Goal: Transaction & Acquisition: Purchase product/service

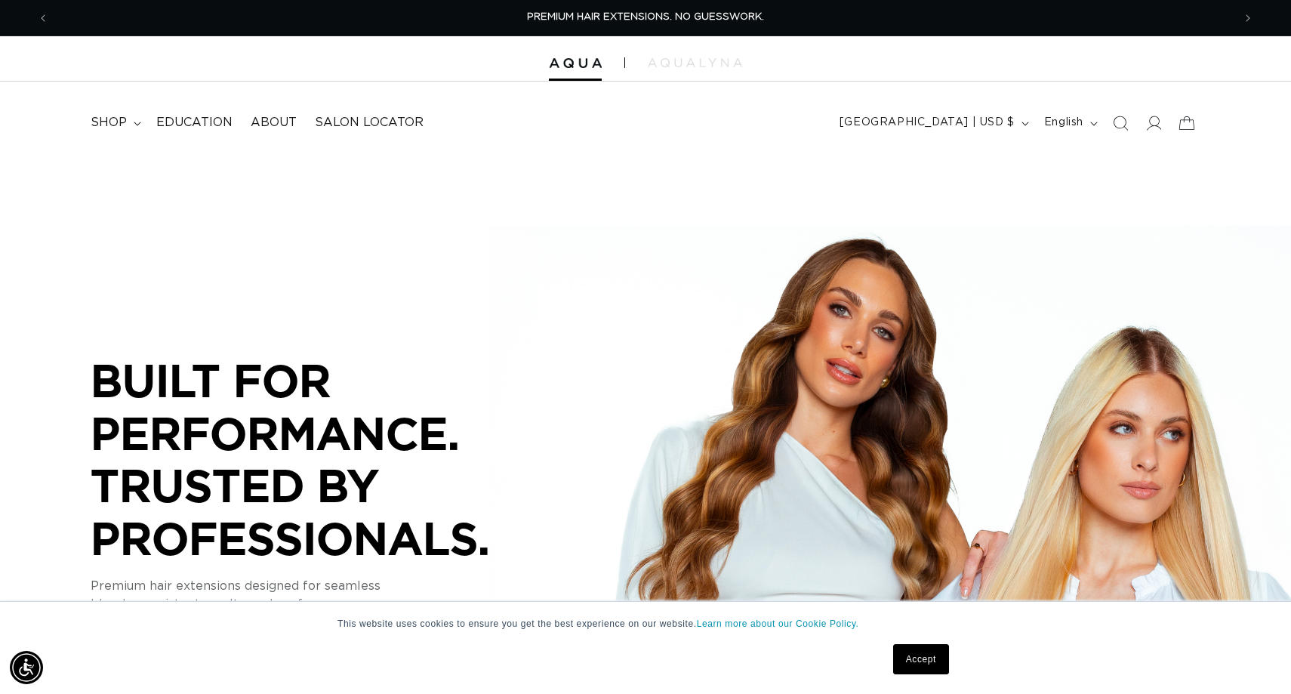
click at [915, 665] on link "Accept" at bounding box center [921, 659] width 56 height 30
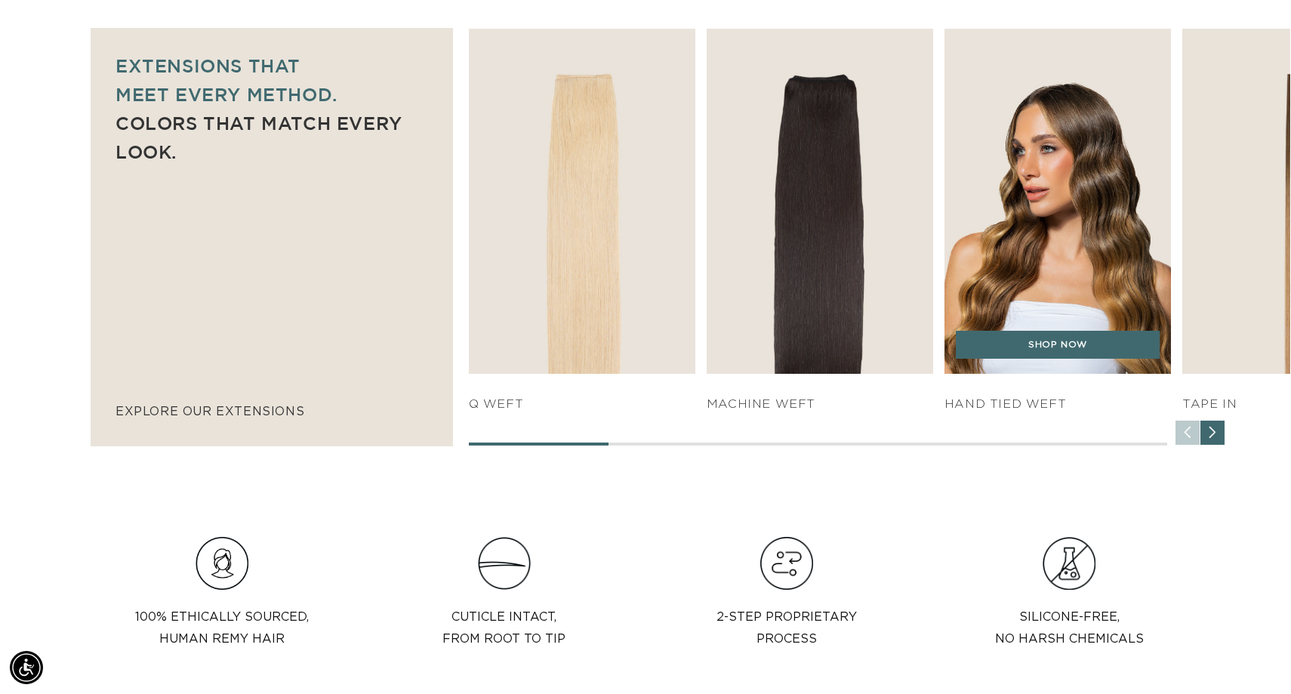
scroll to position [0, 2368]
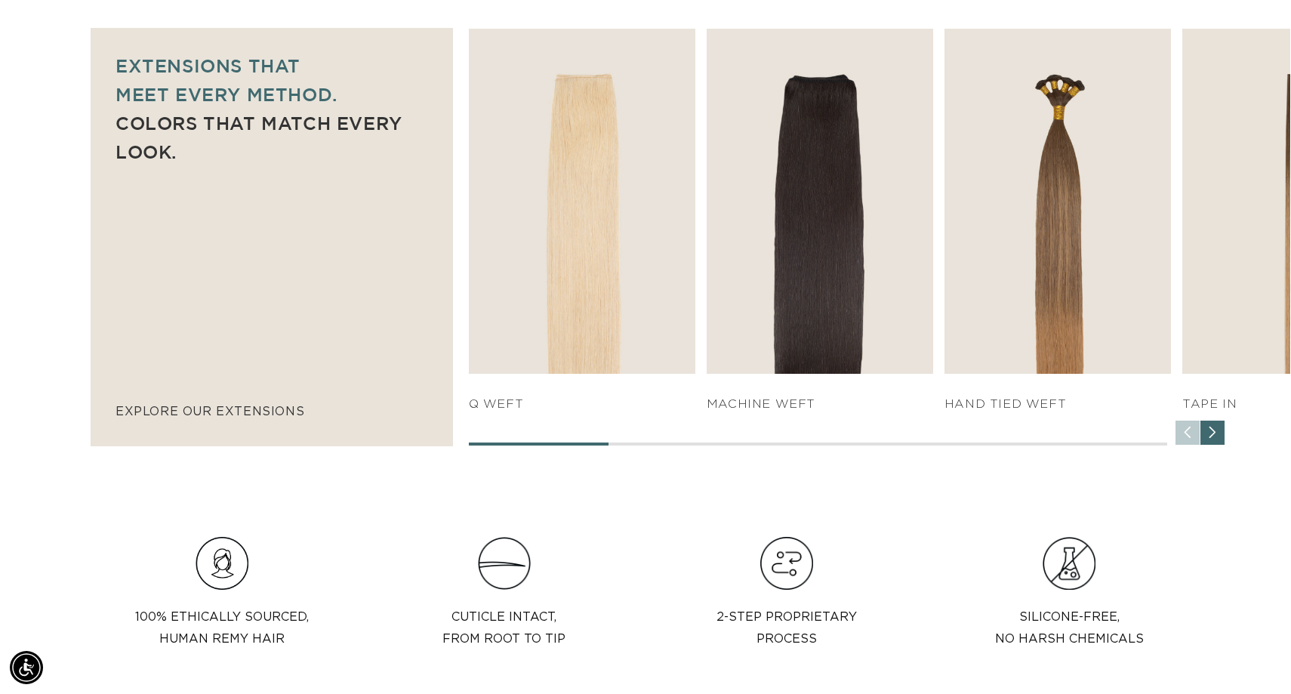
click at [1218, 434] on div "Next slide" at bounding box center [1213, 433] width 24 height 24
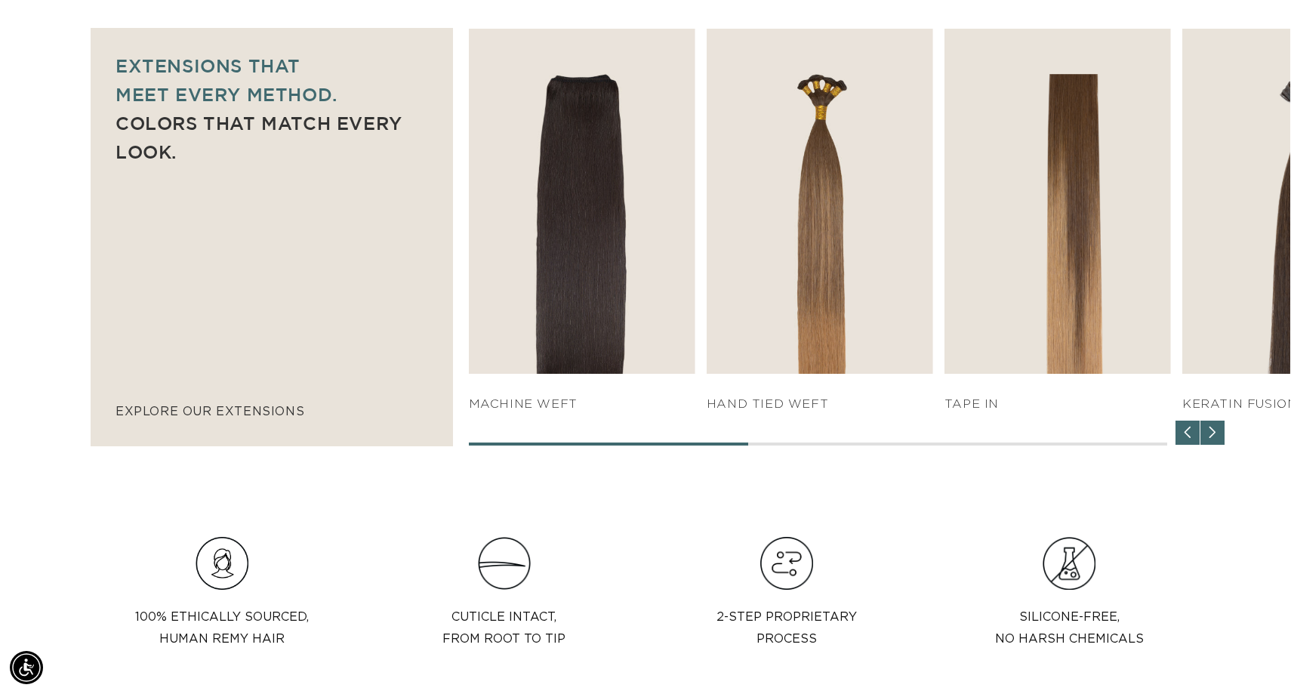
click at [1218, 434] on div "Next slide" at bounding box center [1213, 433] width 24 height 24
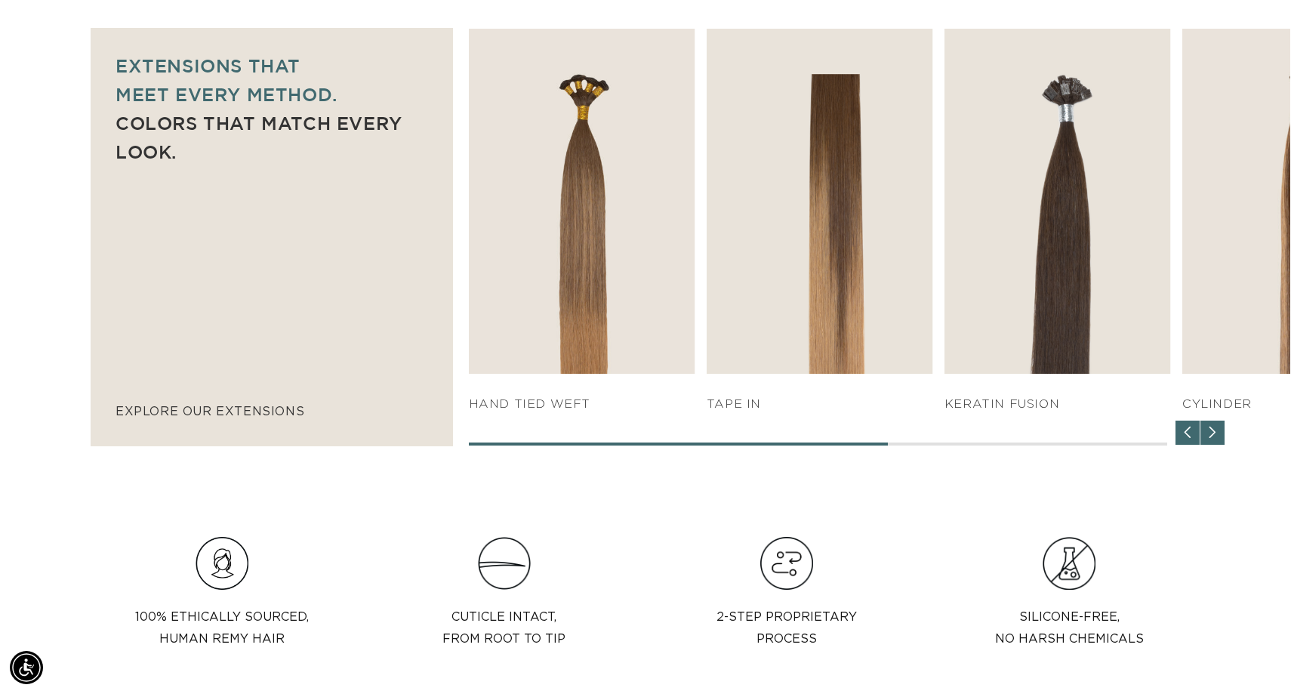
click at [1218, 434] on div "Next slide" at bounding box center [1213, 433] width 24 height 24
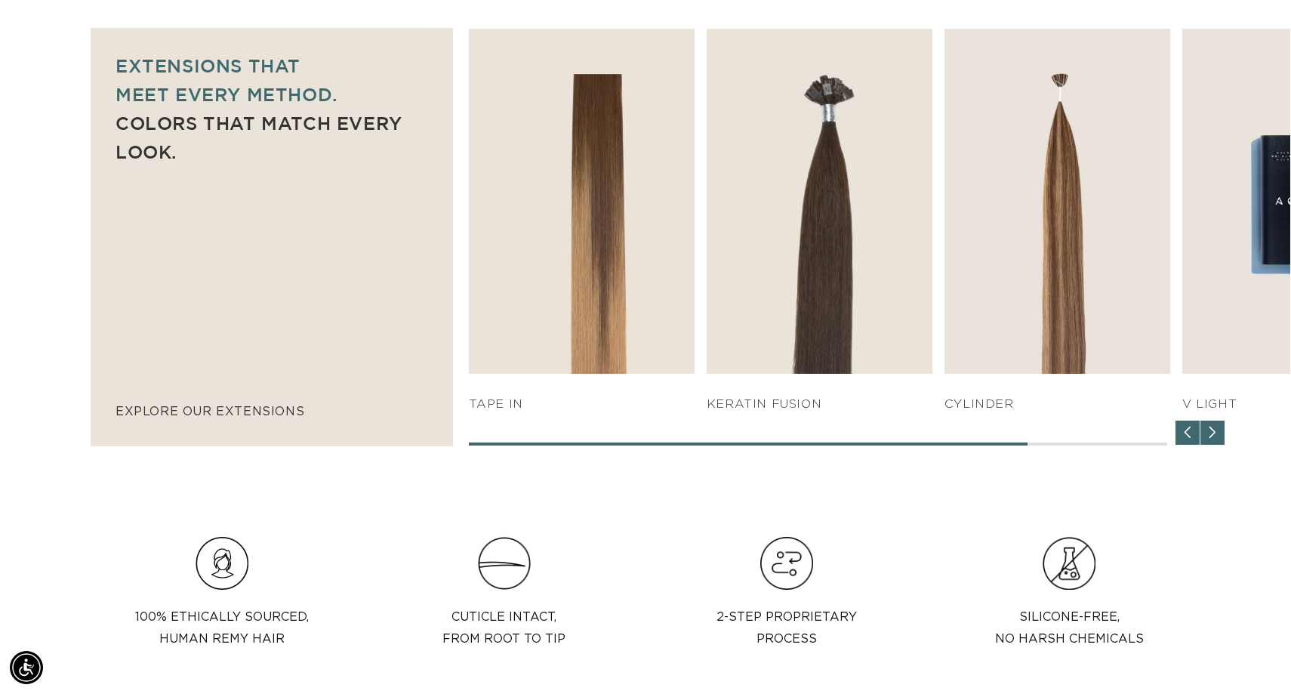
scroll to position [0, 0]
click at [1218, 434] on div "Next slide" at bounding box center [1213, 433] width 24 height 24
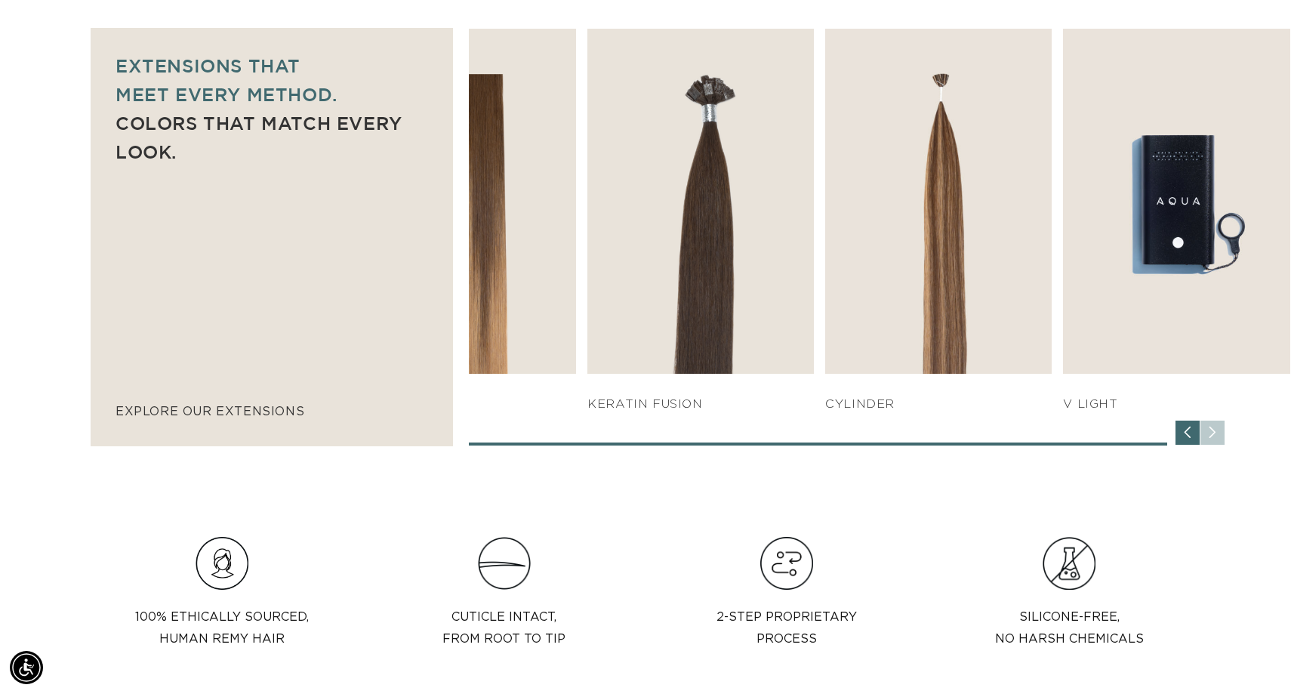
click at [1183, 430] on div "Previous slide" at bounding box center [1188, 433] width 24 height 24
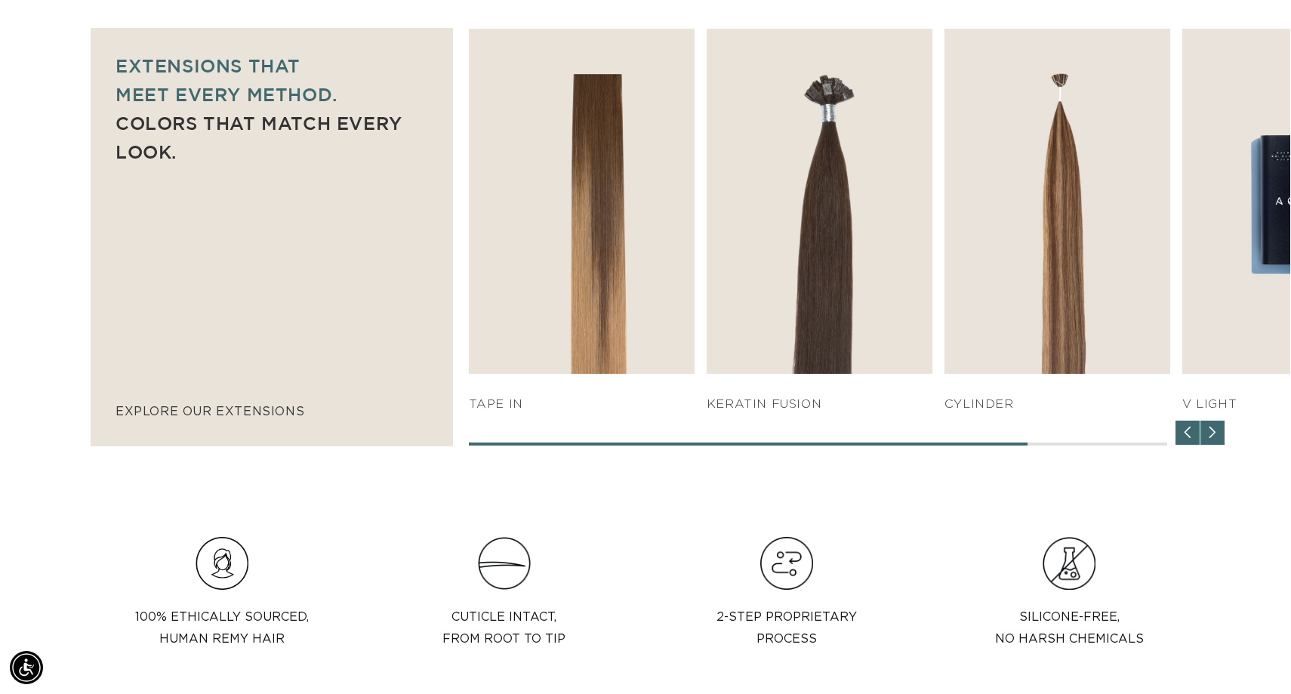
click at [1183, 430] on div "Previous slide" at bounding box center [1188, 433] width 24 height 24
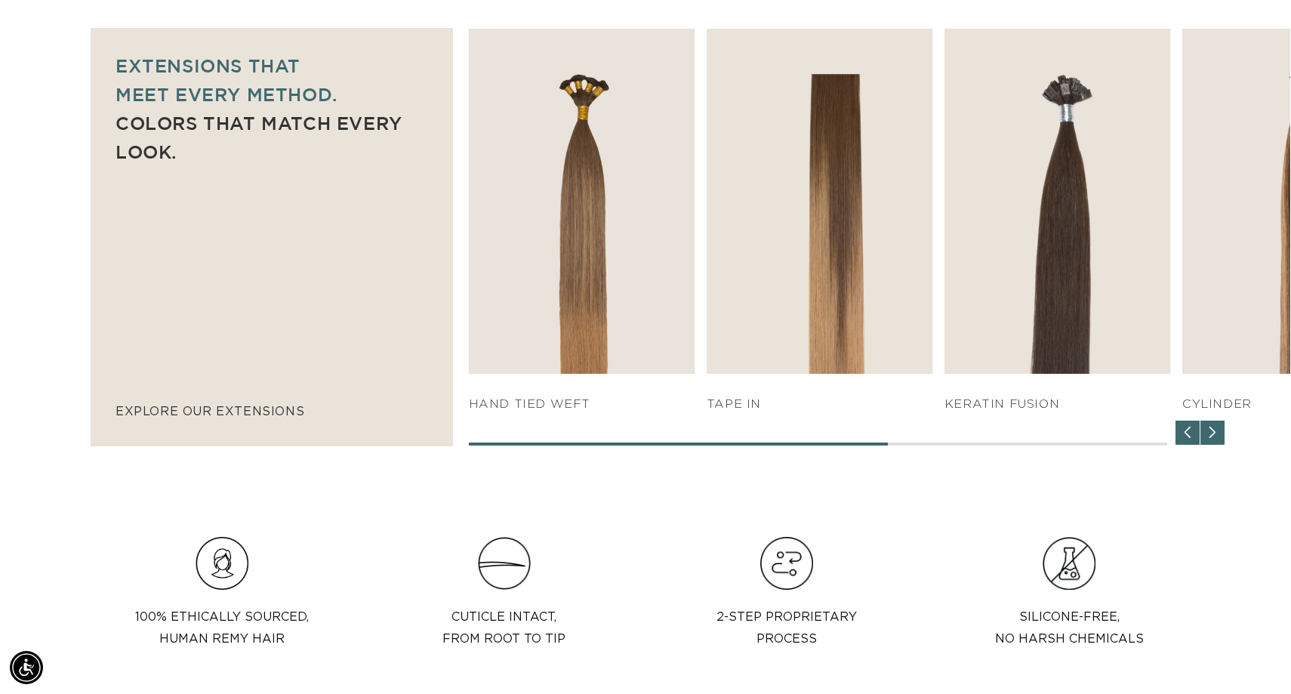
click at [1183, 430] on div "Previous slide" at bounding box center [1188, 433] width 24 height 24
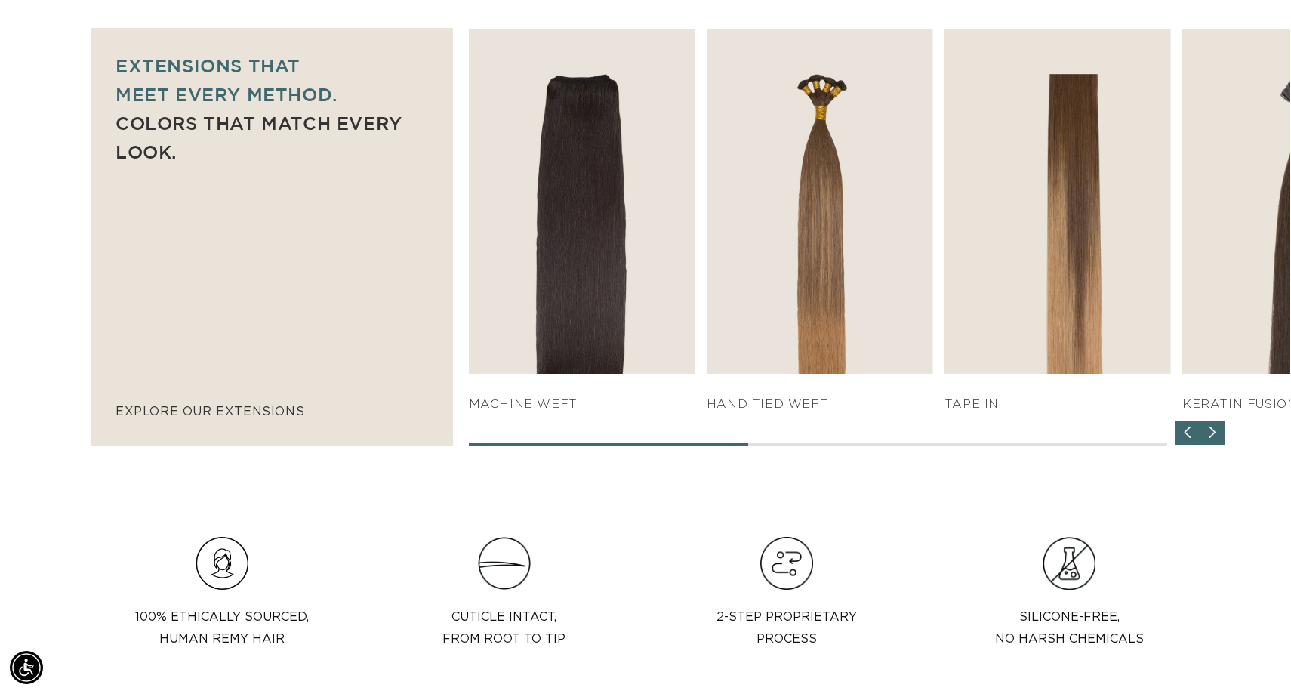
click at [1183, 430] on div "Previous slide" at bounding box center [1188, 433] width 24 height 24
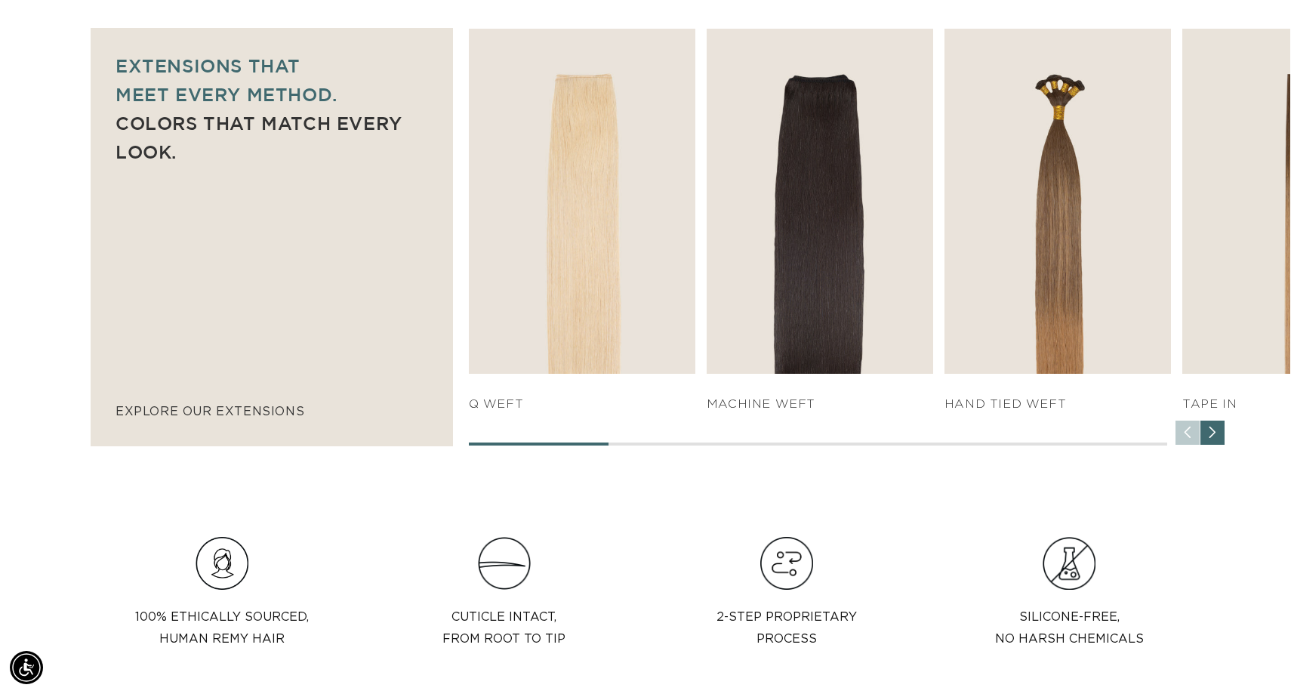
scroll to position [0, 1184]
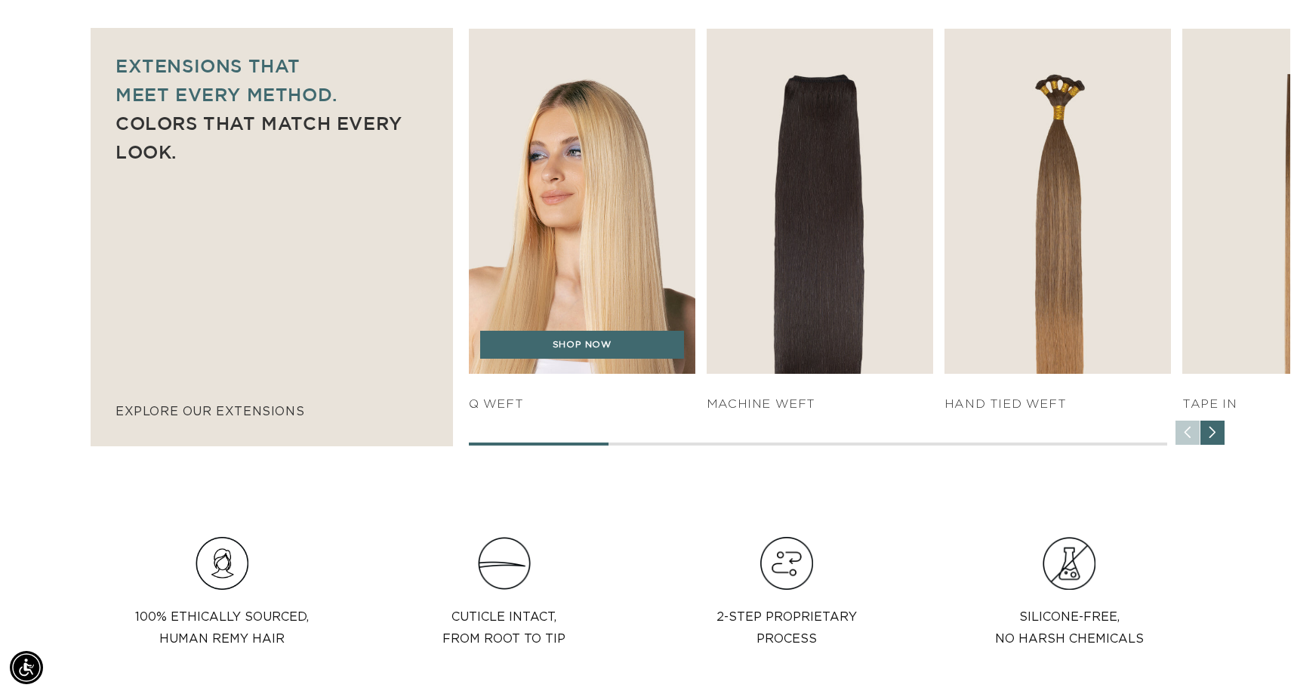
click at [632, 201] on img "1 / 7" at bounding box center [582, 201] width 238 height 362
click at [584, 348] on link "SHOP NOW" at bounding box center [582, 345] width 204 height 29
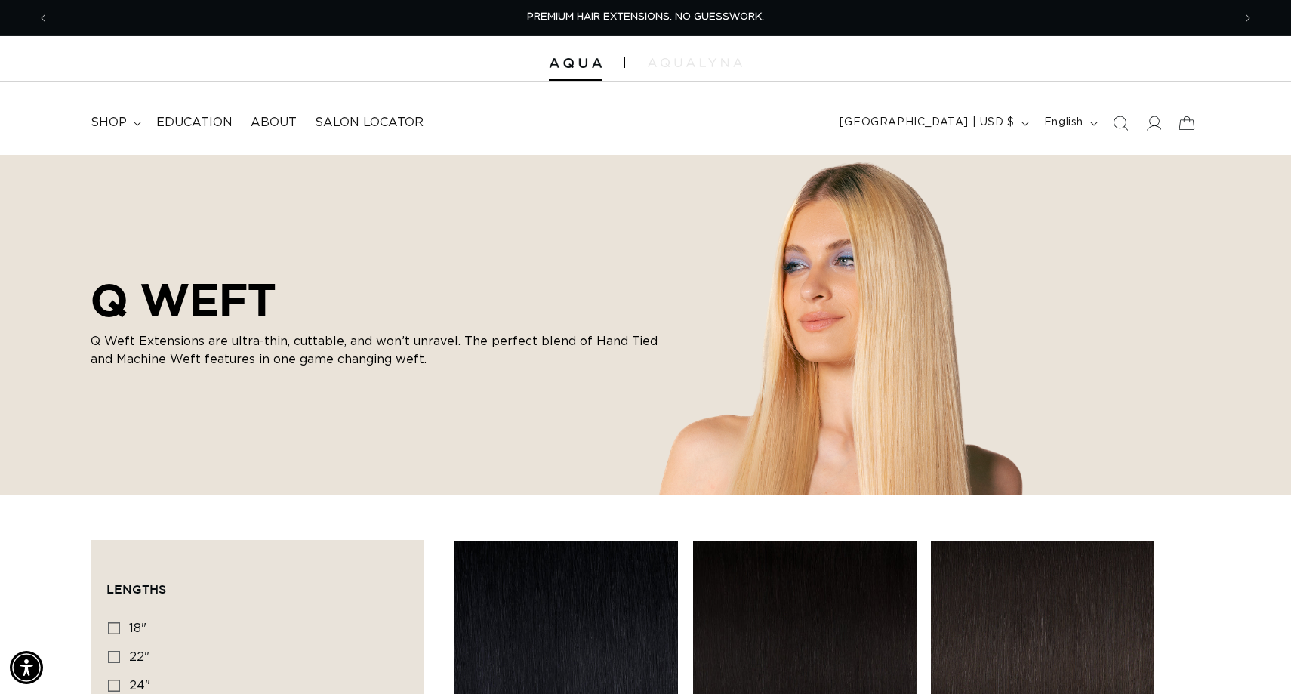
click at [693, 60] on img at bounding box center [695, 62] width 94 height 9
